Goal: Task Accomplishment & Management: Complete application form

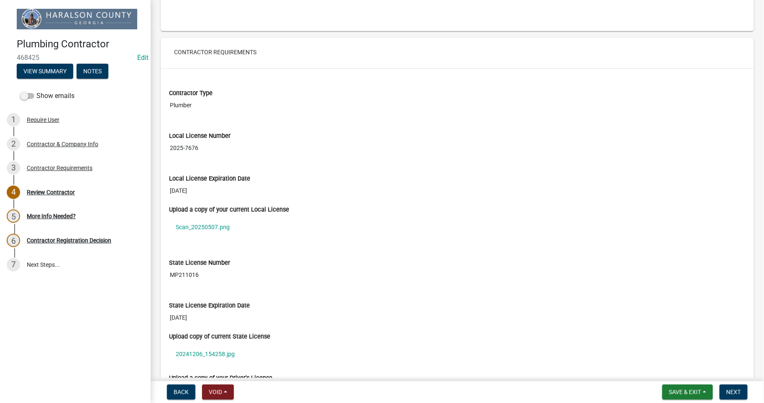
scroll to position [682, 0]
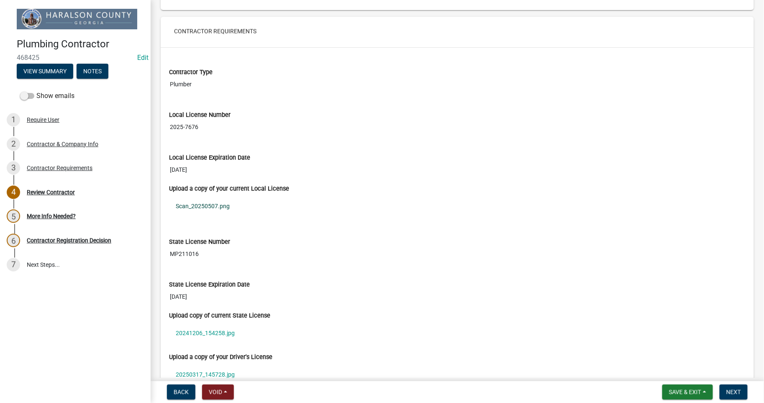
click at [211, 206] on link "Scan_20250507.png" at bounding box center [457, 205] width 577 height 19
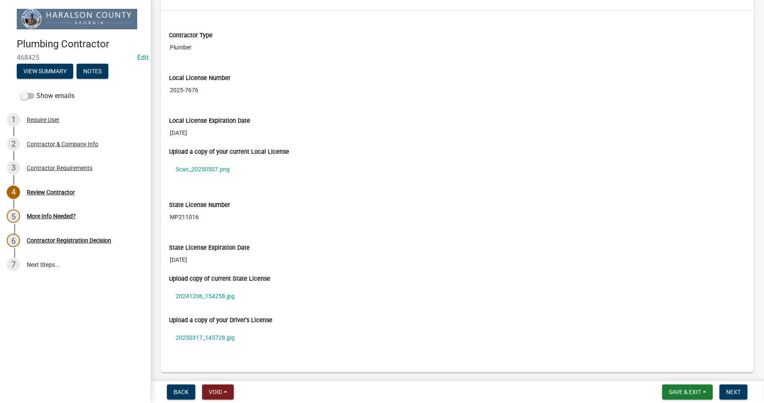
scroll to position [747, 0]
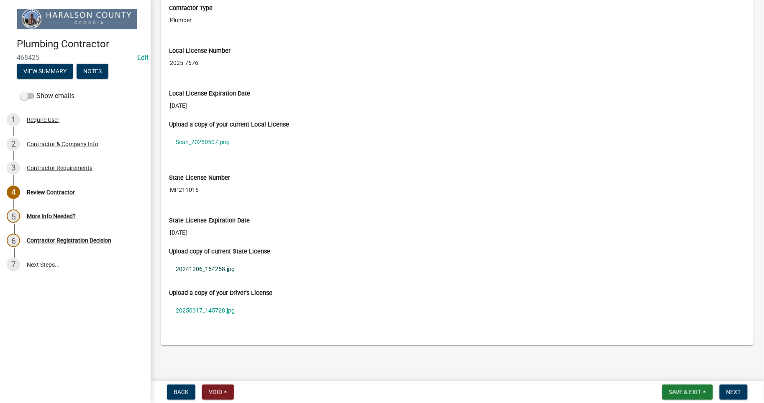
click at [206, 267] on link "20241206_154258.jpg" at bounding box center [457, 268] width 577 height 19
click at [198, 311] on link "20250317_145728.jpg" at bounding box center [457, 310] width 577 height 19
click at [208, 143] on link "Scan_20250507.png" at bounding box center [457, 141] width 577 height 19
click at [211, 273] on link "20241206_154258.jpg" at bounding box center [457, 268] width 577 height 19
click at [192, 310] on link "20250317_145728.jpg" at bounding box center [457, 310] width 577 height 19
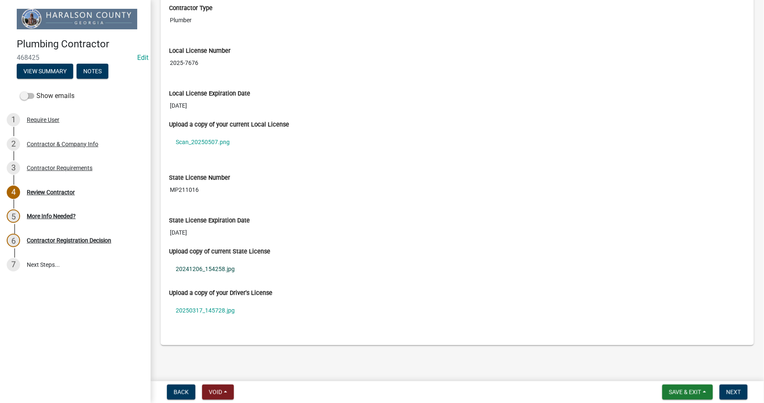
click at [212, 270] on link "20241206_154258.jpg" at bounding box center [457, 268] width 577 height 19
click at [208, 144] on link "Scan_20250507.png" at bounding box center [457, 141] width 577 height 19
click at [208, 270] on link "20241206_154258.jpg" at bounding box center [457, 268] width 577 height 19
click at [733, 389] on span "Next" at bounding box center [734, 392] width 15 height 7
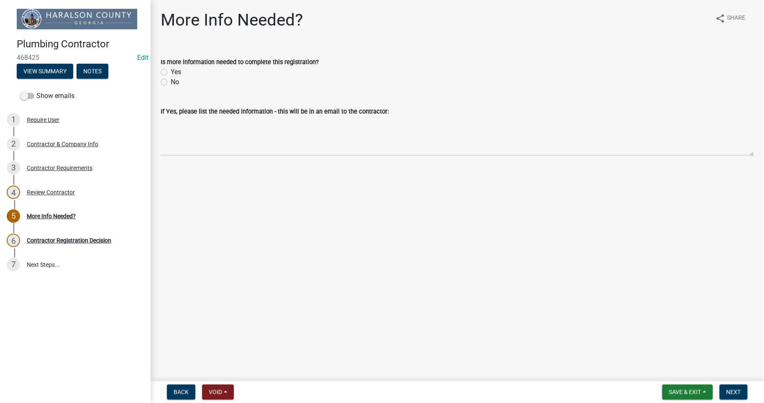
click at [171, 70] on label "Yes" at bounding box center [176, 72] width 10 height 10
click at [171, 70] on input "Yes" at bounding box center [173, 69] width 5 height 5
radio input "true"
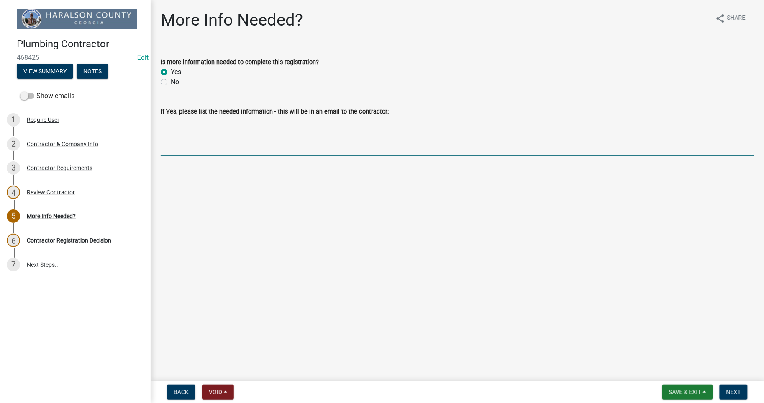
click at [266, 146] on textarea "If Yes, please list the needed information - this will be in an email to the co…" at bounding box center [458, 135] width 594 height 39
type textarea "t"
type textarea "The local license is for Handyman Services not a plumbing company. The state an…"
click at [734, 392] on span "Next" at bounding box center [734, 392] width 15 height 7
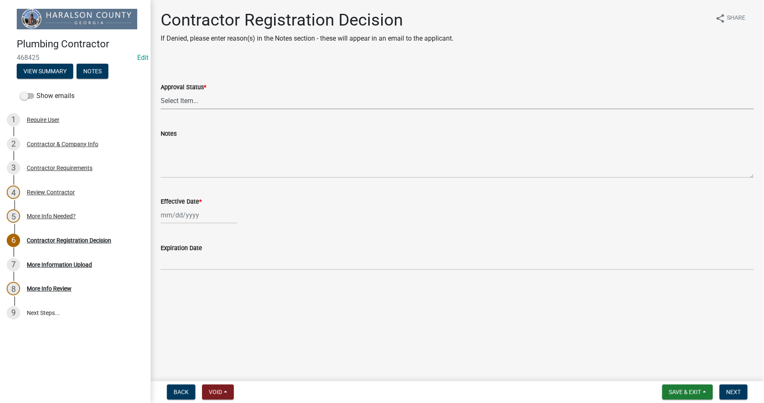
click at [197, 100] on select "Select Item... Approved Denied" at bounding box center [458, 100] width 594 height 17
click at [198, 100] on select "Select Item... Approved Denied" at bounding box center [458, 100] width 594 height 17
click at [179, 101] on select "Select Item... Approved Denied" at bounding box center [458, 100] width 594 height 17
click at [161, 92] on select "Select Item... Approved Denied" at bounding box center [458, 100] width 594 height 17
select select "837b7055-d3db-4d15-b4df-1494e3e58637"
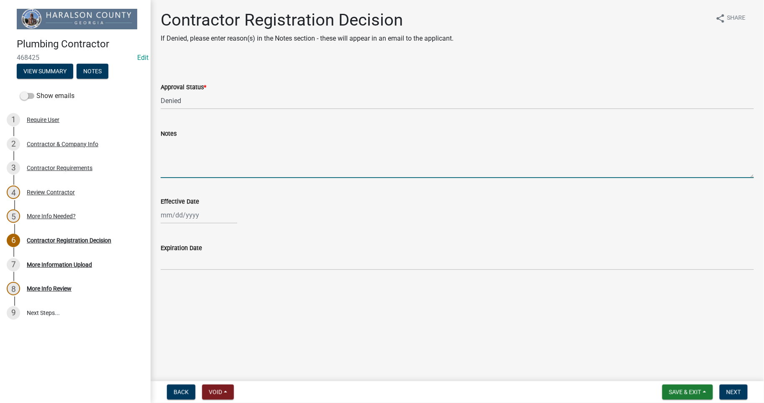
click at [182, 172] on textarea "Notes" at bounding box center [458, 158] width 594 height 39
type textarea "The local license does not have Plumbing just Handyman Services (Home Office) T…"
select select "8"
select select "2025"
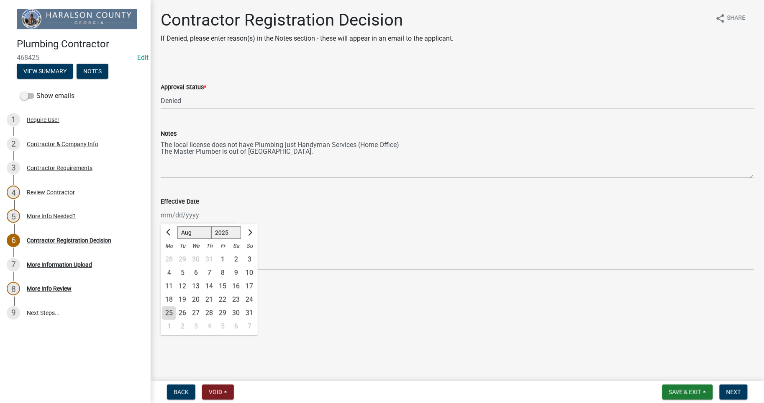
click at [174, 216] on div "[PERSON_NAME] Feb Mar Apr [PERSON_NAME][DATE] Oct Nov [DATE] 1526 1527 1528 152…" at bounding box center [199, 214] width 77 height 17
click at [169, 312] on div "25" at bounding box center [168, 312] width 13 height 13
type input "[DATE]"
click at [740, 389] on span "Next" at bounding box center [734, 392] width 15 height 7
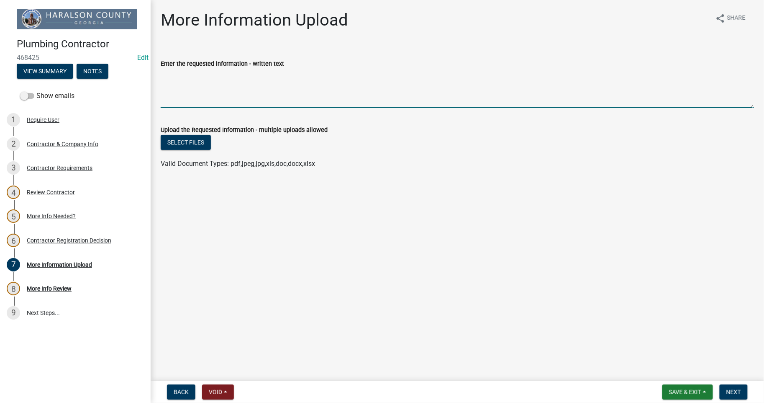
click at [250, 93] on textarea "Enter the requested information - written text" at bounding box center [458, 88] width 594 height 39
type textarea "Local License for Plumbing Company whether it is [GEOGRAPHIC_DATA] or [GEOGRAPH…"
click at [733, 392] on span "Next" at bounding box center [734, 392] width 15 height 7
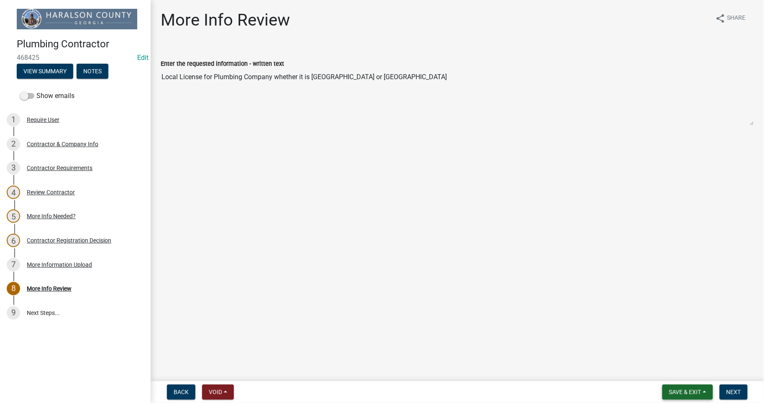
click at [678, 389] on span "Save & Exit" at bounding box center [685, 392] width 32 height 7
click at [654, 368] on button "Save & Exit" at bounding box center [679, 370] width 67 height 20
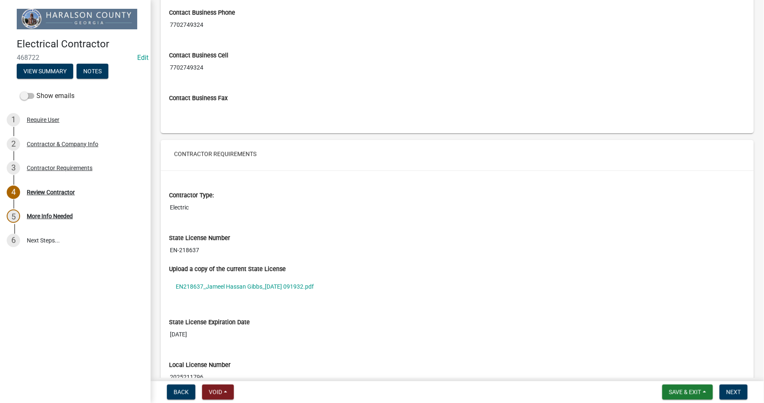
scroll to position [682, 0]
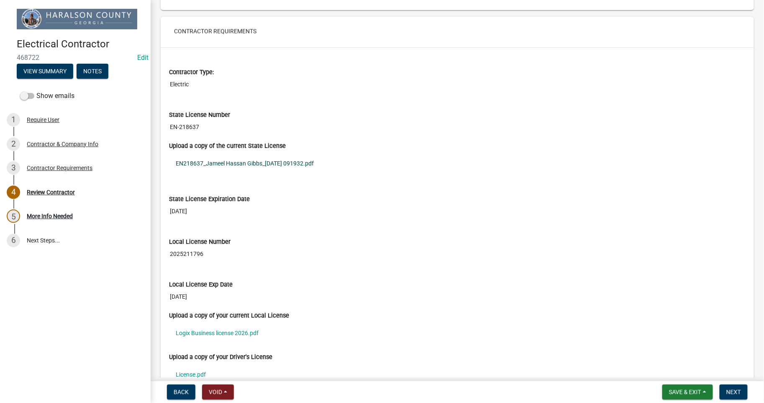
click at [229, 162] on link "EN218637_Jameel Hassan Gibbs_2025-07-15 091932.pdf" at bounding box center [457, 163] width 577 height 19
click at [234, 333] on link "Logix Business license 2026.pdf" at bounding box center [457, 332] width 577 height 19
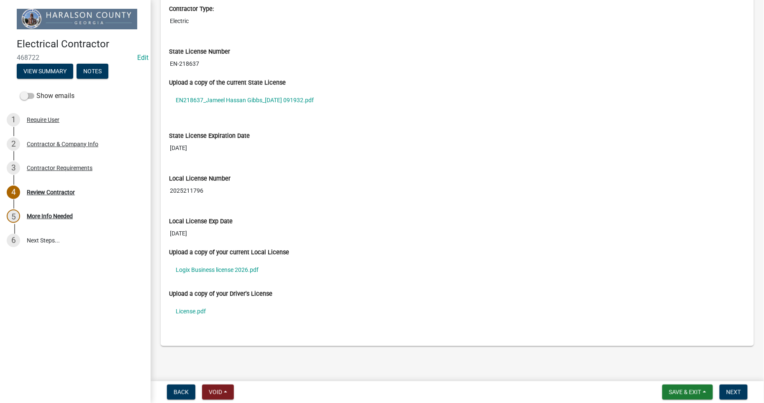
scroll to position [747, 0]
click at [188, 311] on link "License.pdf" at bounding box center [457, 310] width 577 height 19
click at [734, 389] on span "Next" at bounding box center [734, 392] width 15 height 7
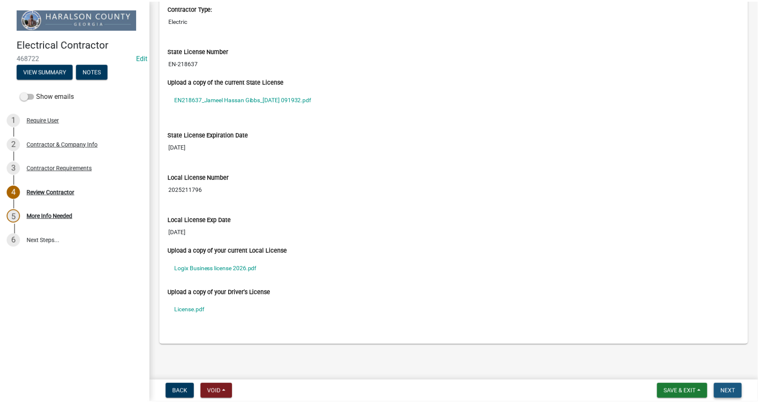
scroll to position [0, 0]
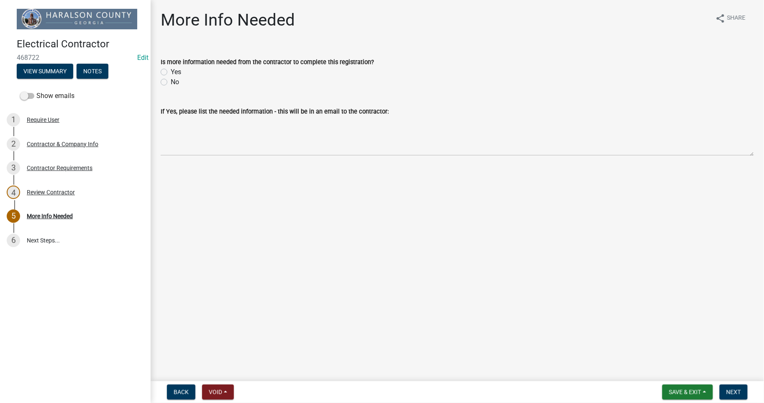
click at [171, 81] on label "No" at bounding box center [175, 82] width 8 height 10
click at [171, 81] on input "No" at bounding box center [173, 79] width 5 height 5
radio input "true"
click at [736, 392] on span "Next" at bounding box center [734, 392] width 15 height 7
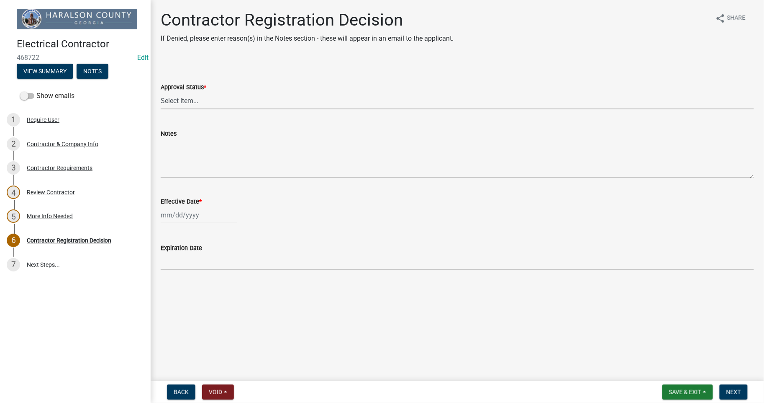
click at [191, 99] on select "Select Item... Approved Denied" at bounding box center [458, 100] width 594 height 17
click at [161, 92] on select "Select Item... Approved Denied" at bounding box center [458, 100] width 594 height 17
select select "4b86b809-39dd-4c68-9f3d-fdb3e7050482"
click at [176, 219] on div at bounding box center [199, 214] width 77 height 17
select select "8"
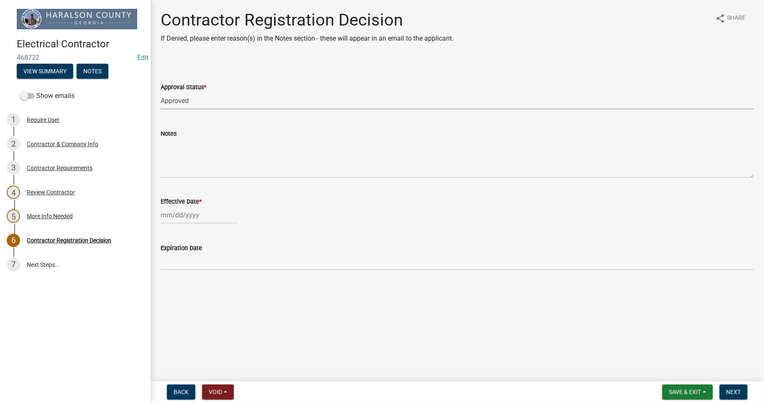
select select "2025"
click at [167, 312] on div "25" at bounding box center [168, 312] width 13 height 13
type input "[DATE]"
click at [733, 394] on button "Next" at bounding box center [734, 391] width 28 height 15
